Goal: Transaction & Acquisition: Purchase product/service

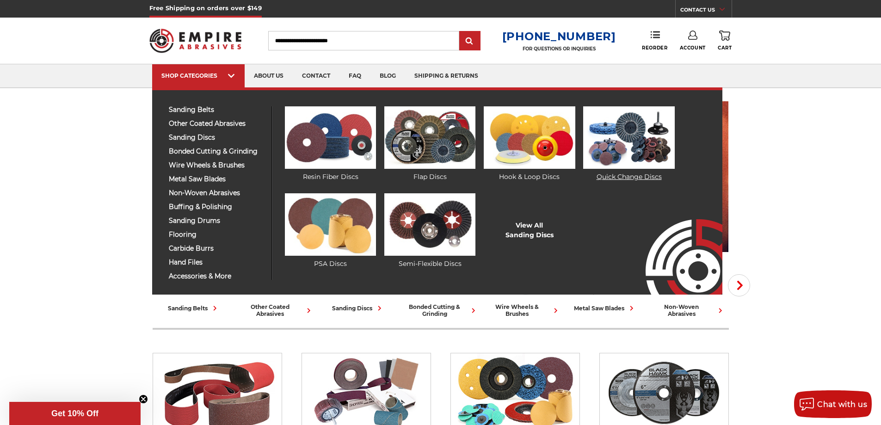
click at [619, 145] on img at bounding box center [628, 137] width 91 height 62
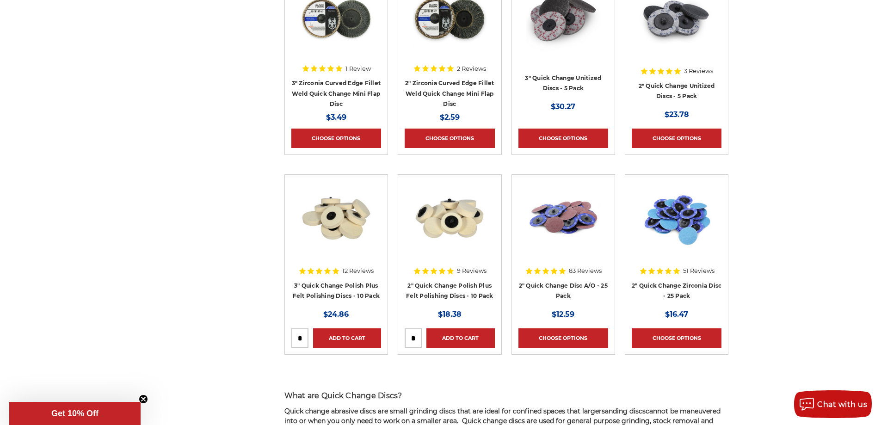
scroll to position [463, 0]
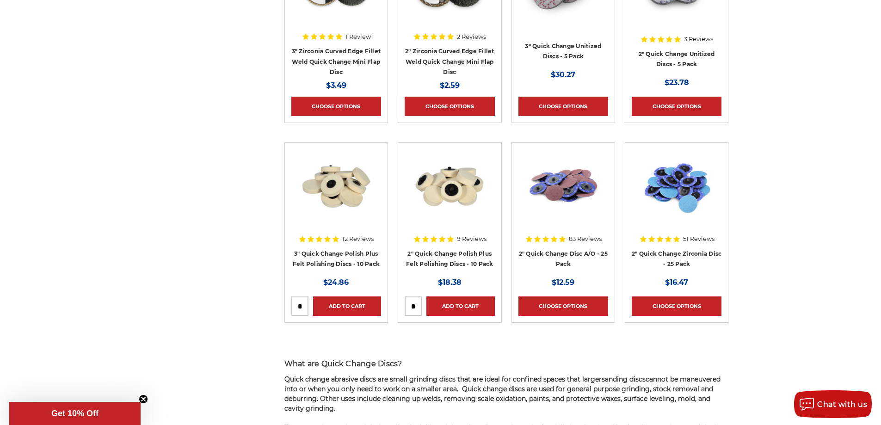
click at [567, 214] on img at bounding box center [564, 186] width 74 height 74
